Goal: Navigation & Orientation: Understand site structure

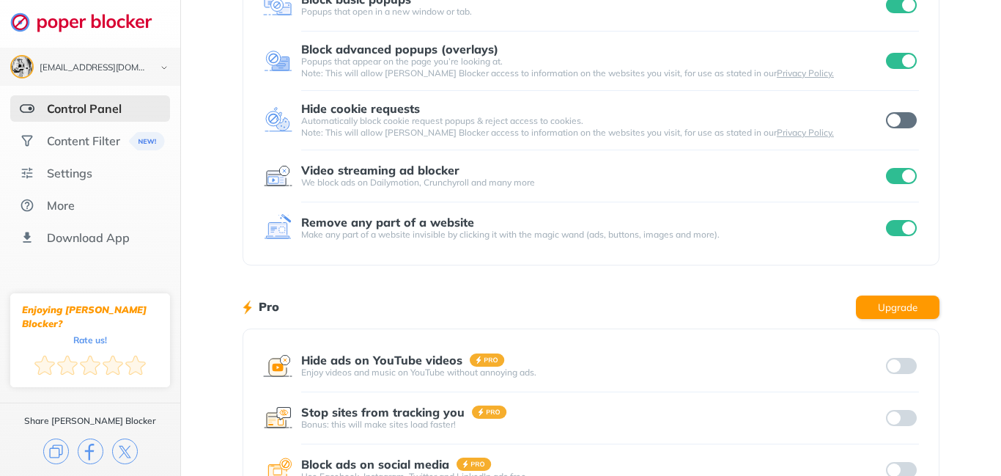
scroll to position [18, 0]
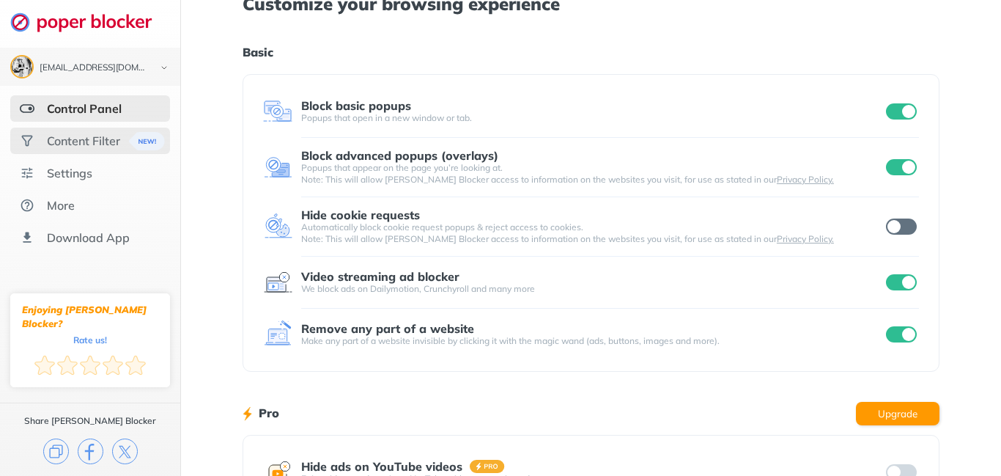
click at [75, 141] on div "Content Filter" at bounding box center [83, 140] width 73 height 15
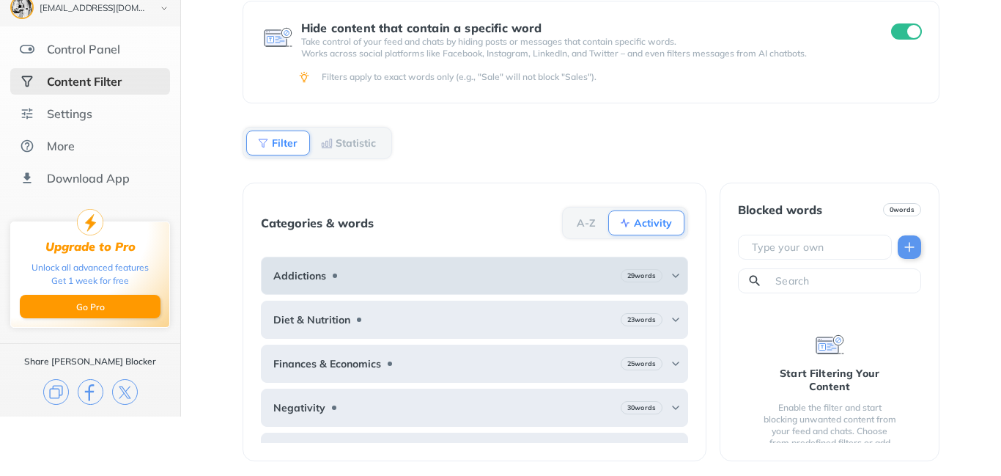
click at [673, 275] on img at bounding box center [676, 276] width 12 height 12
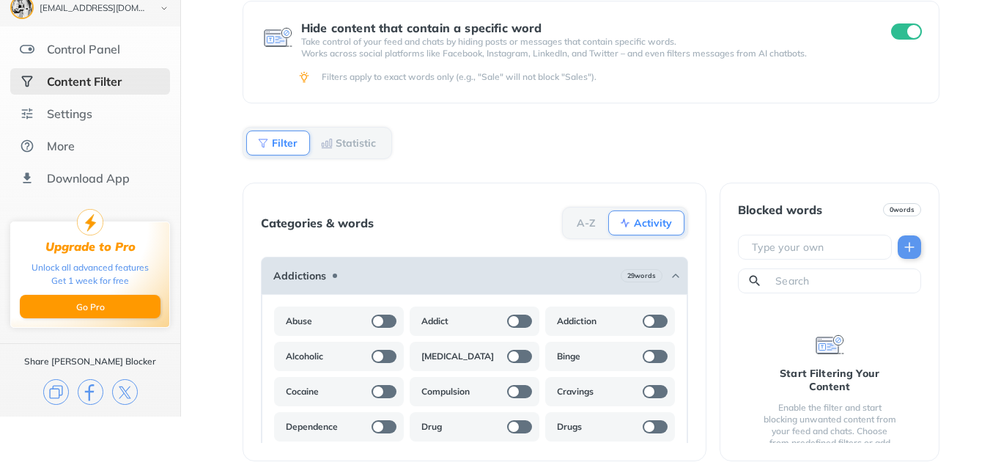
click at [673, 275] on img at bounding box center [676, 276] width 12 height 12
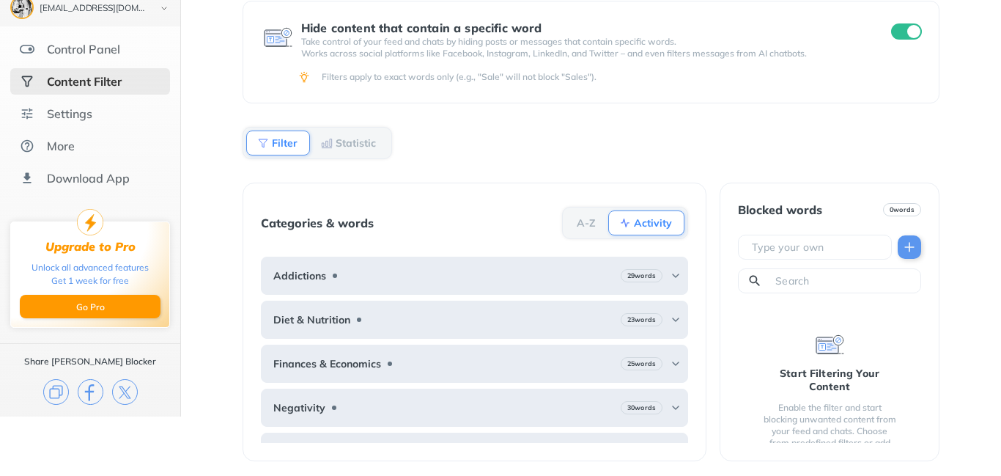
click at [811, 248] on input "text" at bounding box center [818, 247] width 135 height 15
type input "Cash App"
click at [906, 248] on img at bounding box center [909, 247] width 15 height 15
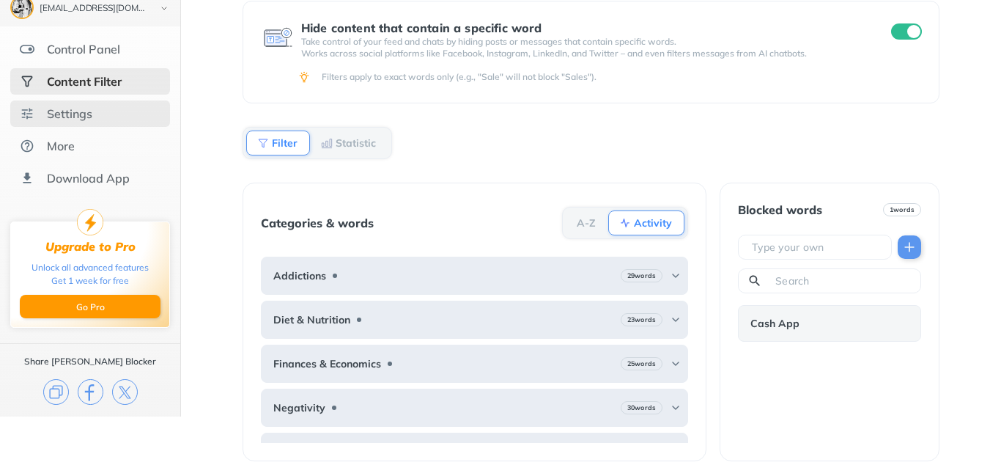
click at [76, 117] on div "Settings" at bounding box center [69, 113] width 45 height 15
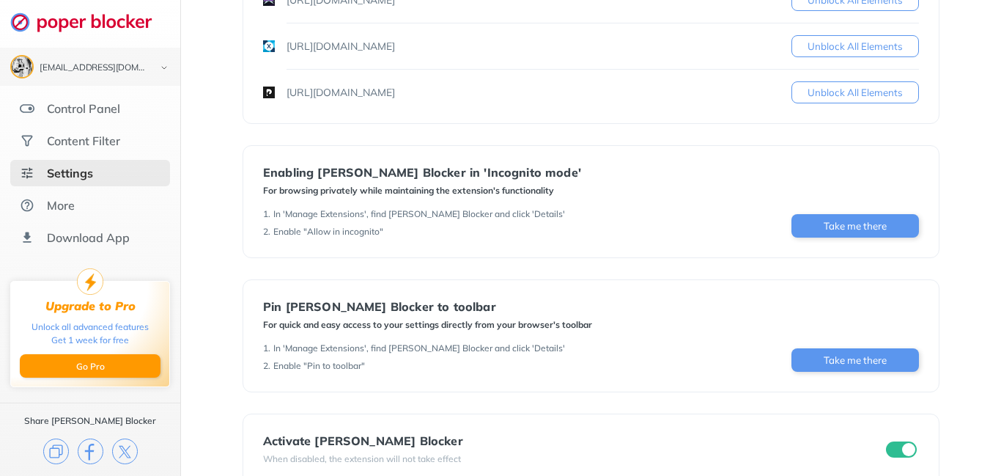
scroll to position [702, 0]
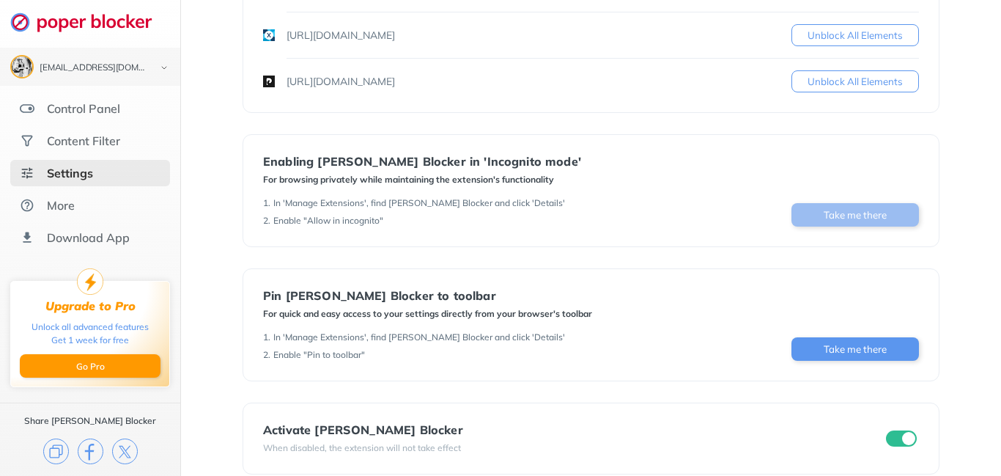
click at [842, 215] on button "Take me there" at bounding box center [856, 214] width 128 height 23
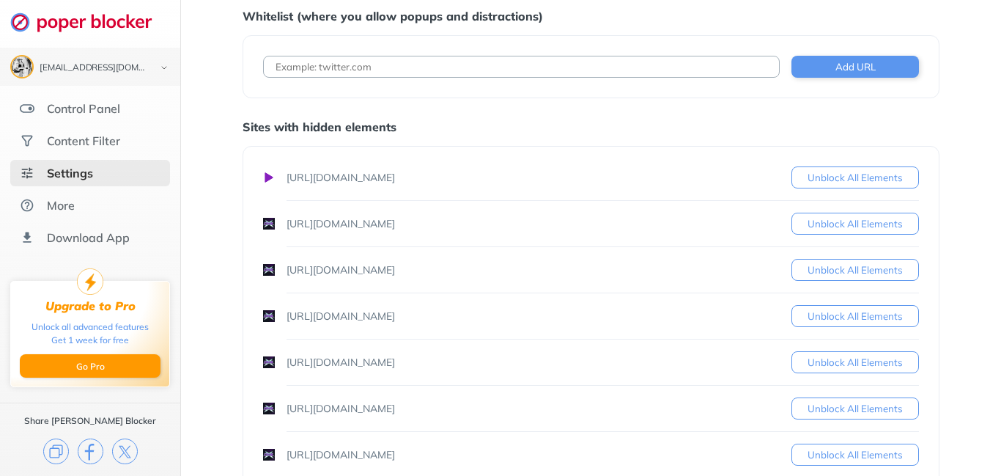
scroll to position [0, 0]
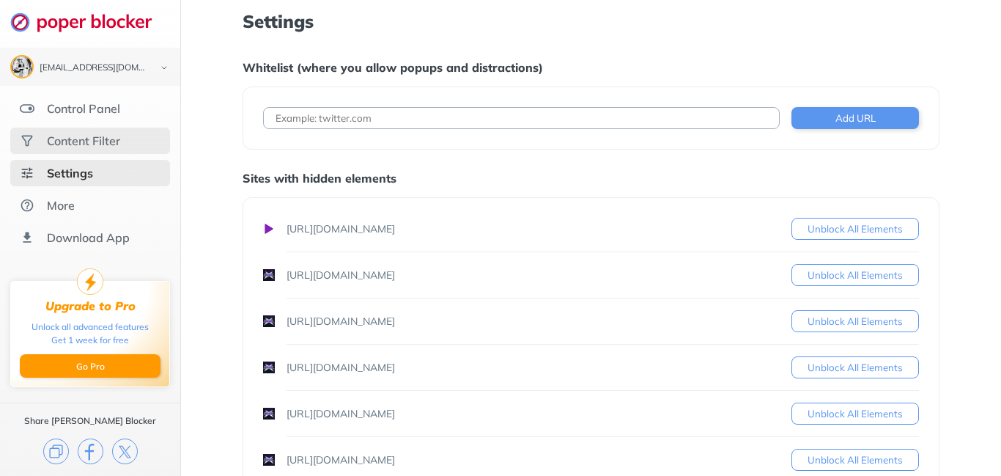
click at [73, 142] on div "Content Filter" at bounding box center [83, 140] width 73 height 15
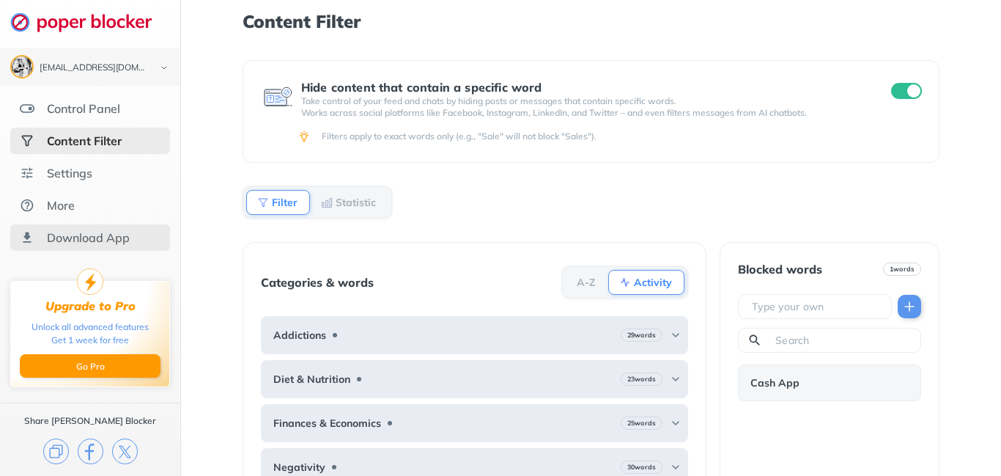
click at [87, 240] on div "Download App" at bounding box center [88, 237] width 83 height 15
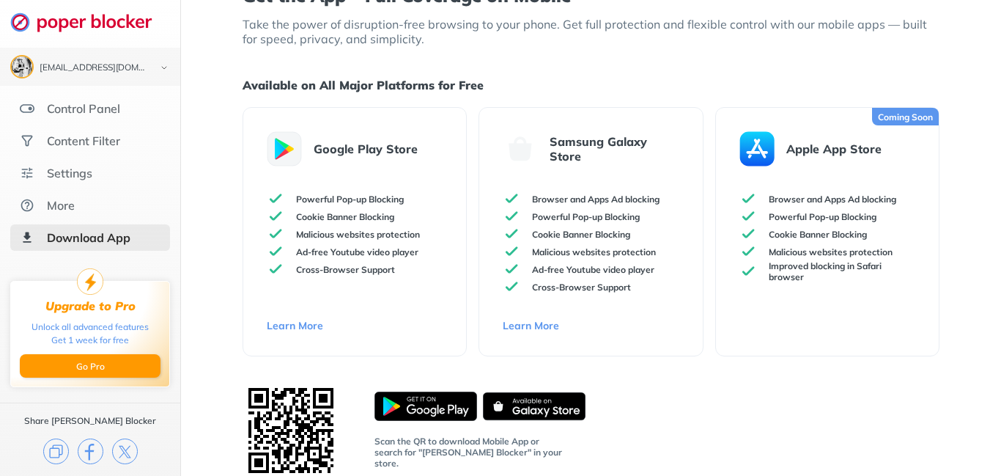
scroll to position [26, 0]
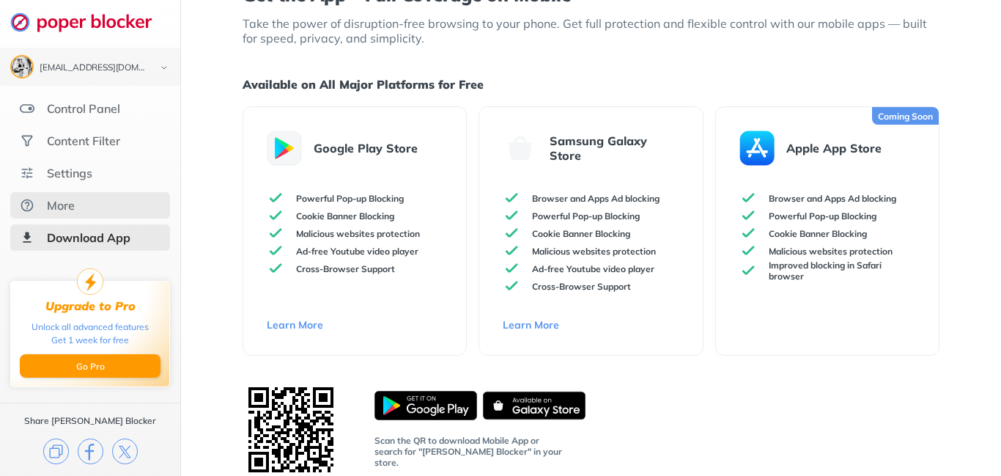
click at [82, 206] on div "More" at bounding box center [90, 205] width 160 height 26
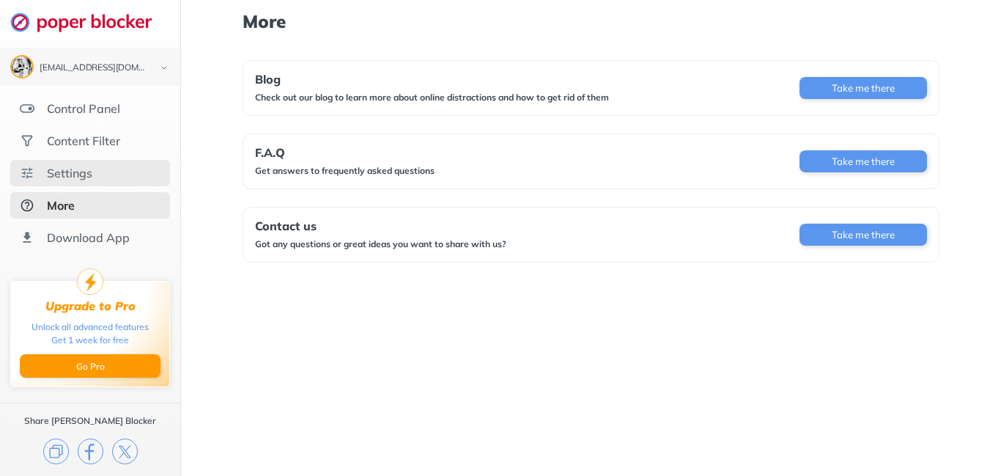
click at [53, 177] on div "Settings" at bounding box center [69, 173] width 45 height 15
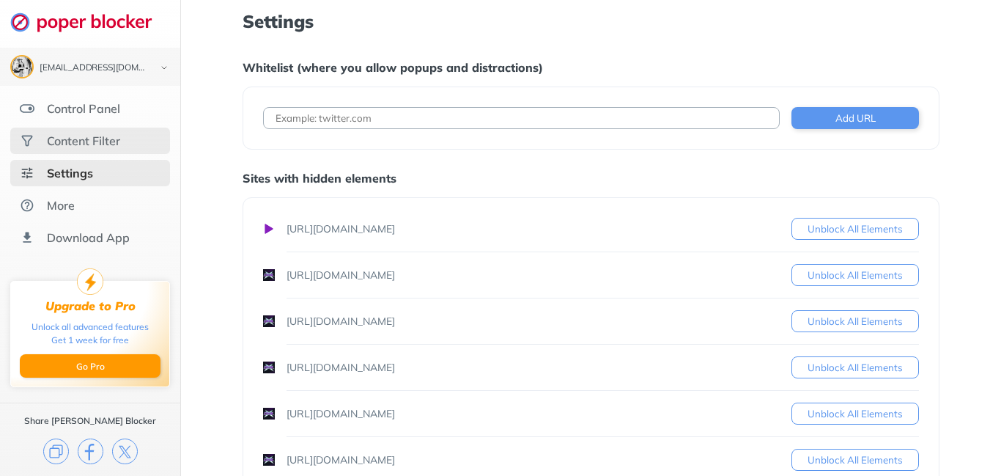
click at [82, 140] on div "Content Filter" at bounding box center [83, 140] width 73 height 15
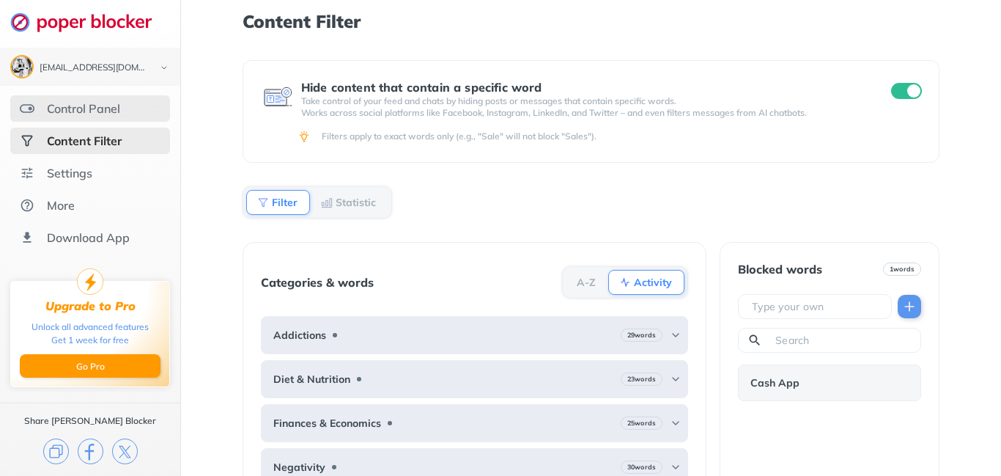
click at [83, 109] on div "Control Panel" at bounding box center [83, 108] width 73 height 15
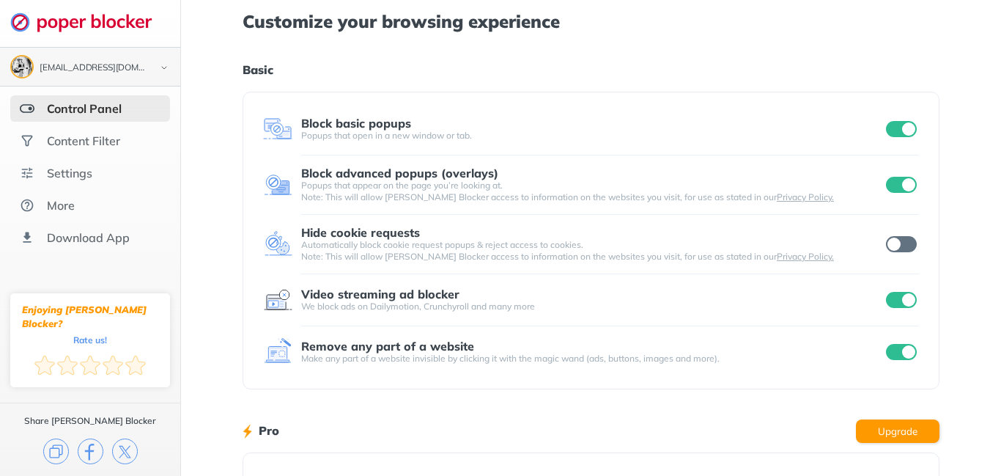
click at [165, 69] on img at bounding box center [164, 67] width 18 height 15
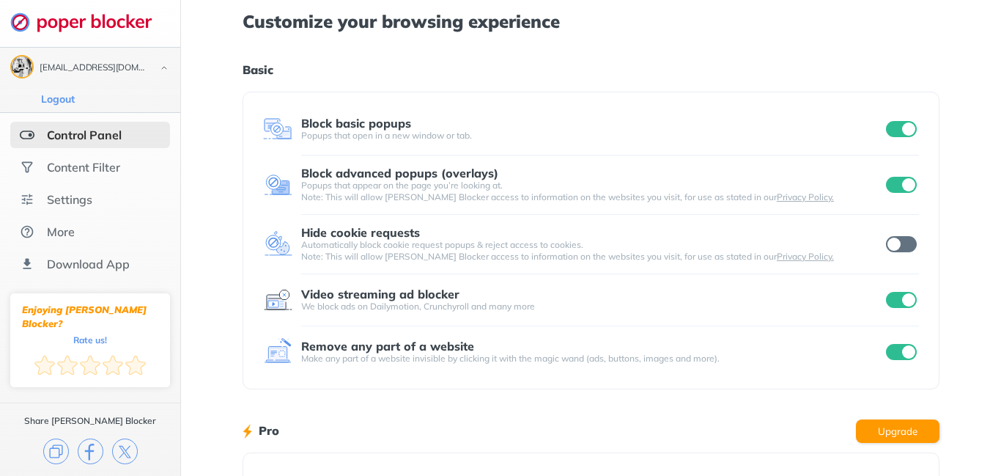
click at [165, 69] on img at bounding box center [164, 67] width 18 height 15
